Goal: Task Accomplishment & Management: Use online tool/utility

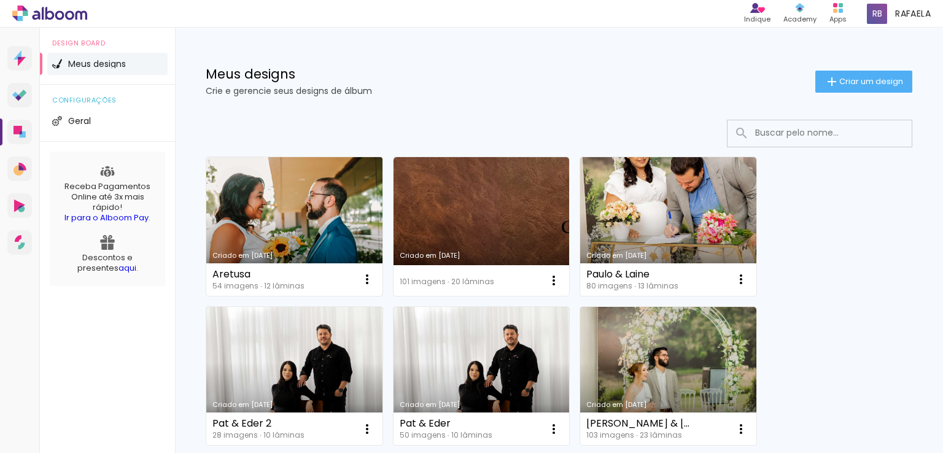
click at [292, 197] on link "Criado em [DATE]" at bounding box center [294, 226] width 176 height 139
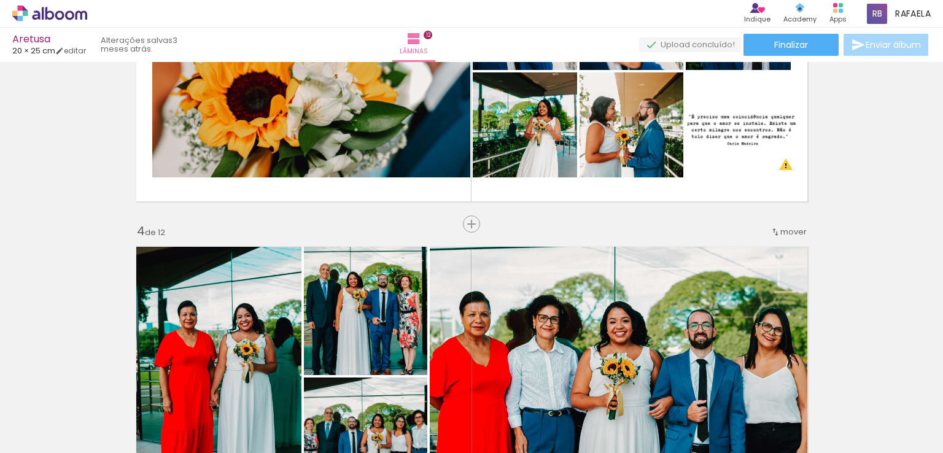
scroll to position [920, 0]
